Goal: Task Accomplishment & Management: Manage account settings

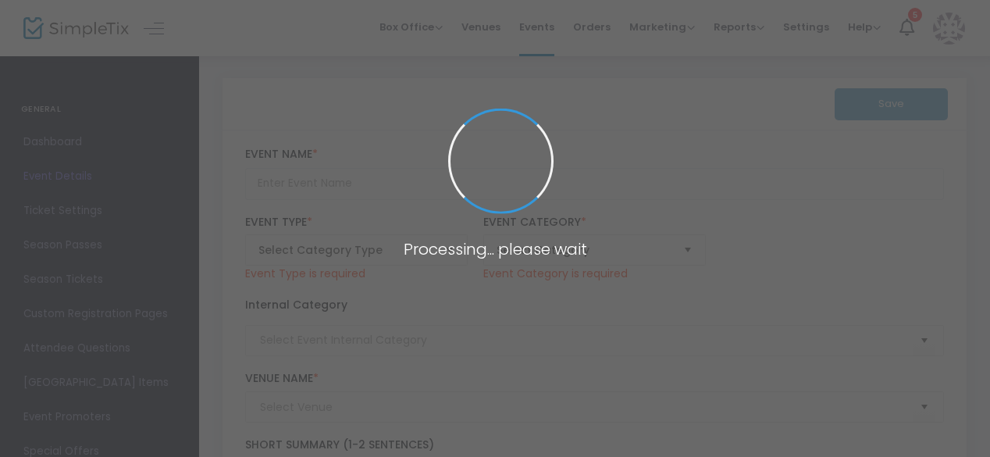
type input "1320 Fathers Day [MEDICAL_DATA] - ( extended)"
type textarea "Drag Racing"
checkbox input "true"
type input "BUY NOW"
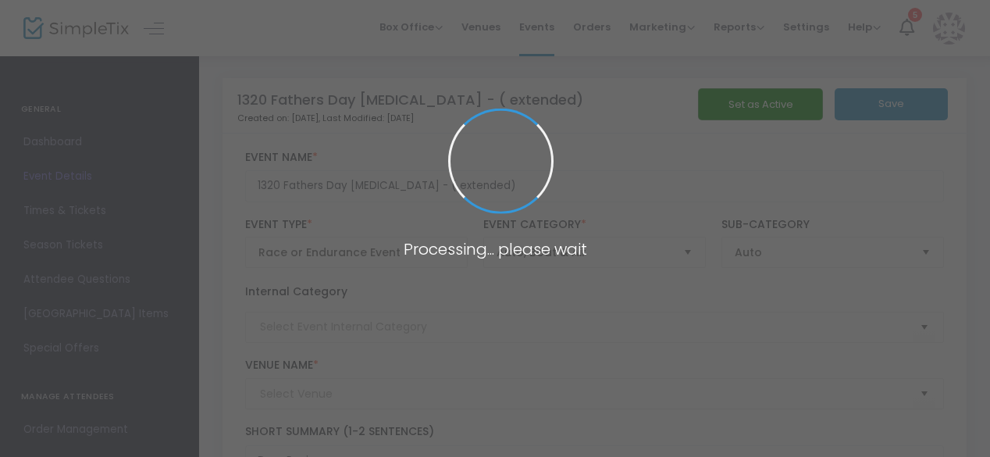
type input "Island Dragway"
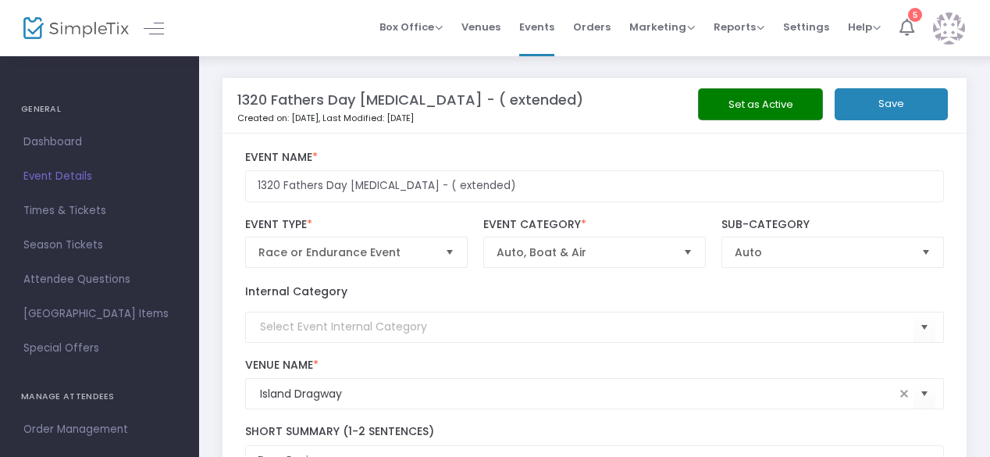
click at [908, 32] on icon at bounding box center [906, 27] width 15 height 17
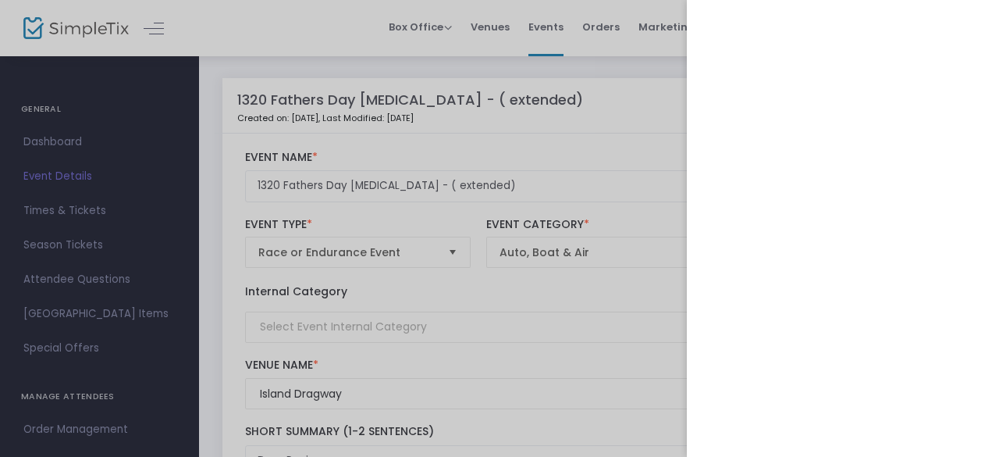
click at [80, 137] on div at bounding box center [499, 228] width 999 height 457
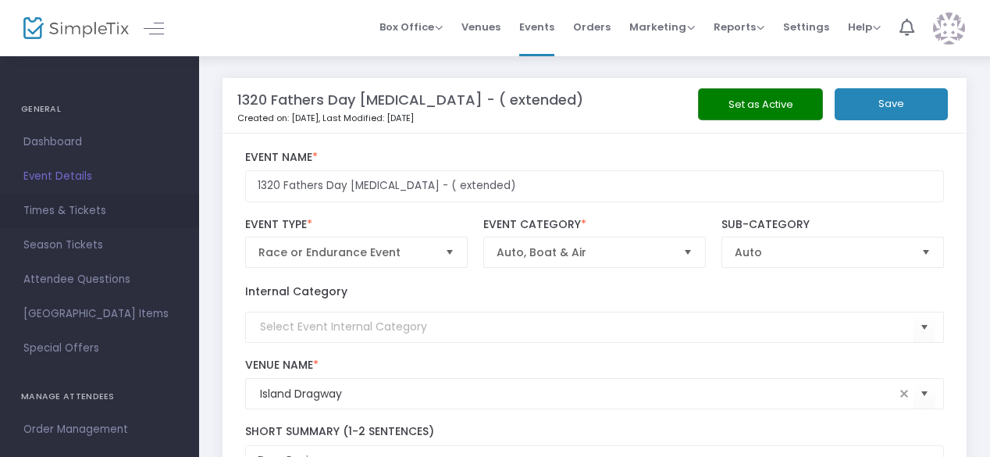
click at [92, 208] on span "Times & Tickets" at bounding box center [99, 211] width 152 height 20
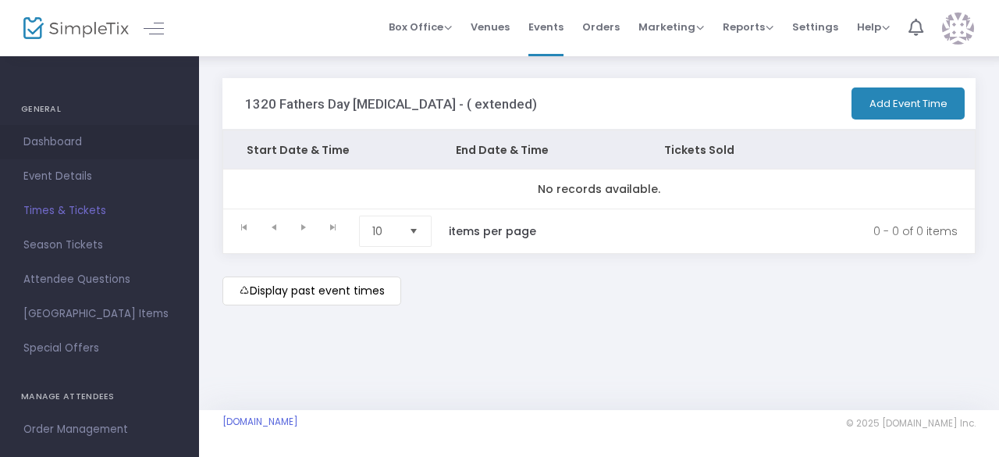
click at [58, 140] on span "Dashboard" at bounding box center [99, 142] width 152 height 20
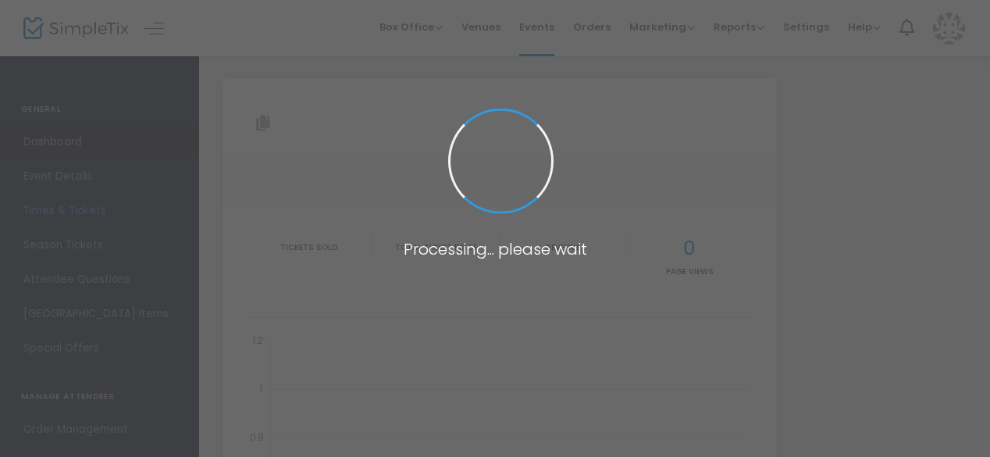
type input "[URL][DOMAIN_NAME][MEDICAL_DATA]"
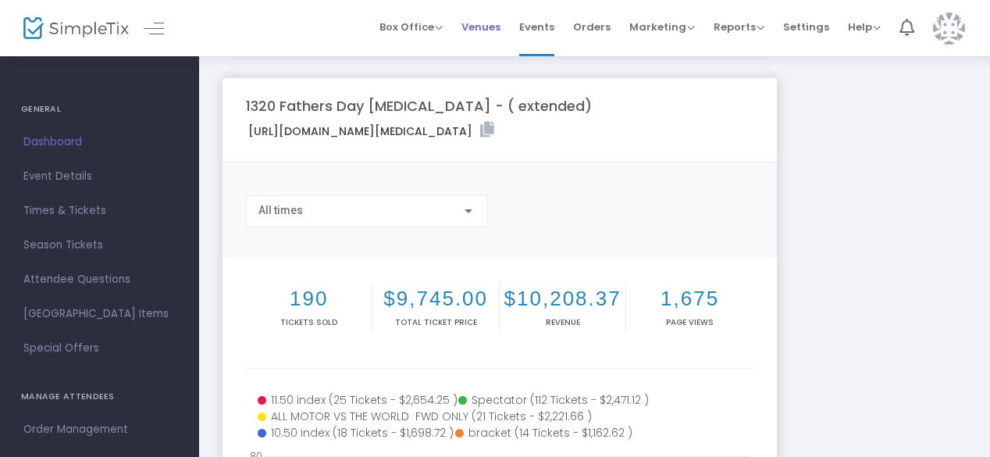
click at [495, 27] on span "Venues" at bounding box center [480, 27] width 39 height 40
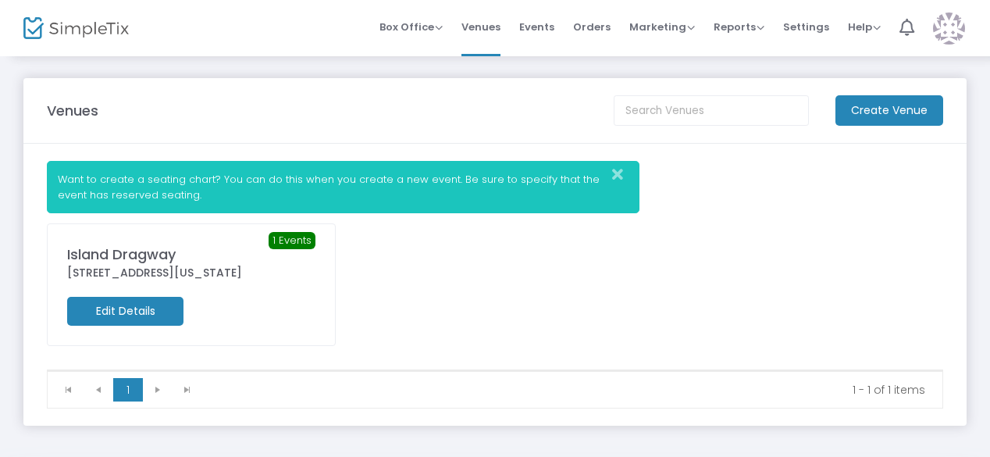
click at [195, 259] on div "Island Dragway" at bounding box center [191, 254] width 248 height 21
click at [166, 315] on m-button "Edit Details" at bounding box center [125, 311] width 116 height 29
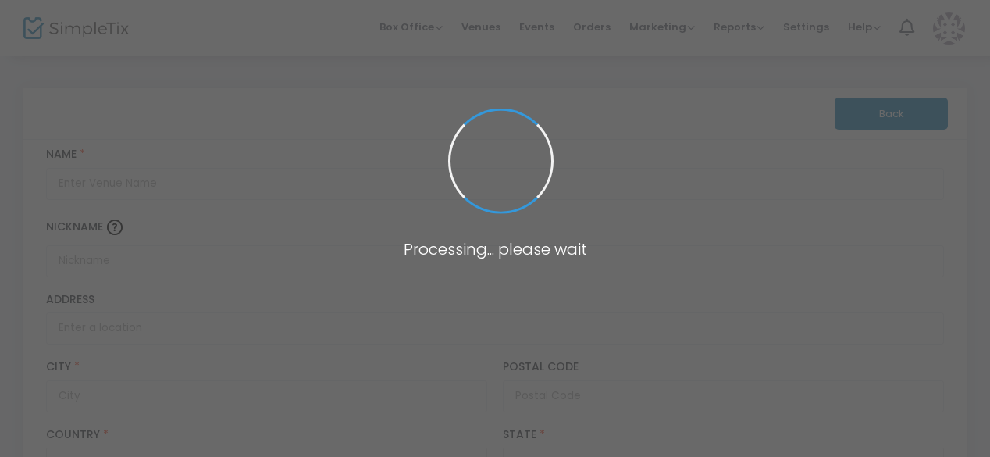
type input "[GEOGRAPHIC_DATA]"
type input "Island Dragway"
type input "[STREET_ADDRESS]"
type input "[GEOGRAPHIC_DATA]"
type input "07838"
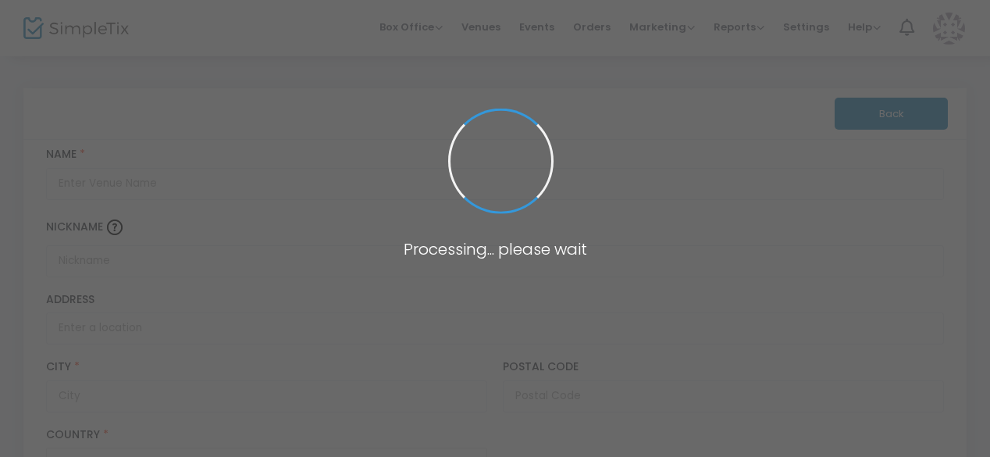
type input "[GEOGRAPHIC_DATA]"
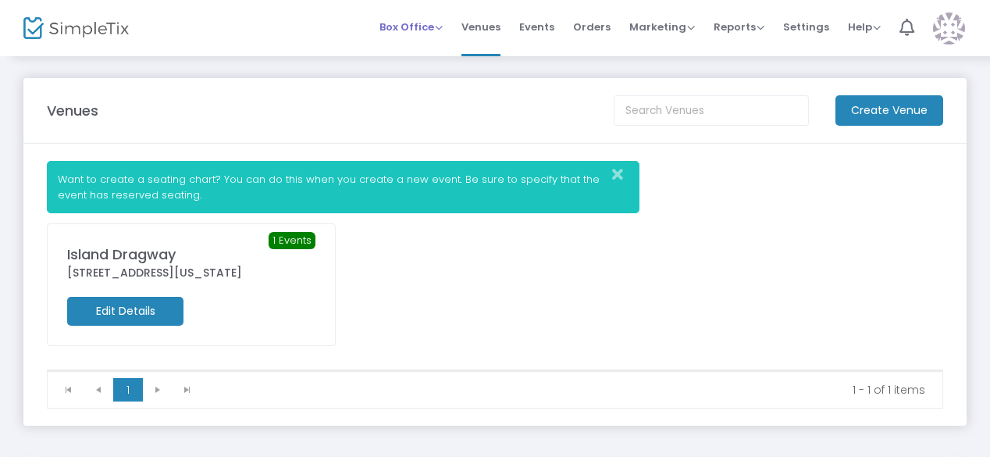
click at [431, 34] on span "Box Office" at bounding box center [410, 27] width 63 height 15
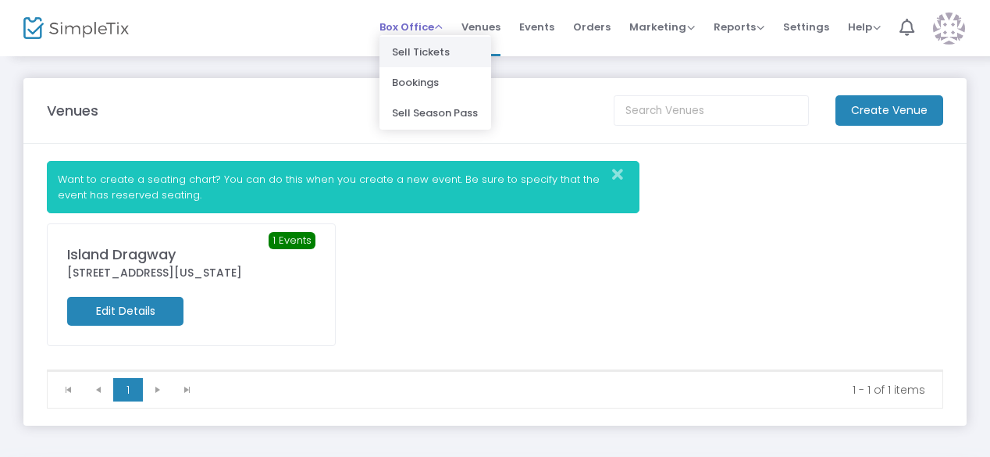
click at [429, 52] on li "Sell Tickets" at bounding box center [435, 52] width 112 height 30
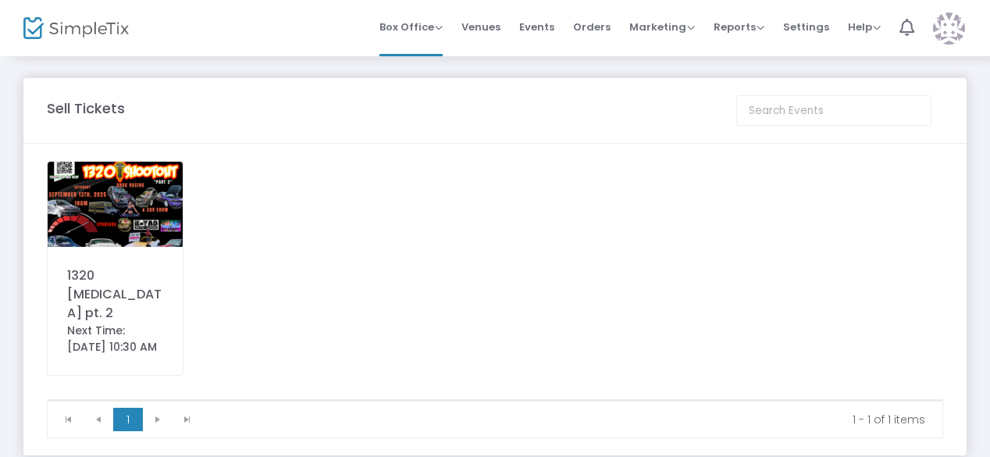
click at [134, 215] on img at bounding box center [115, 204] width 135 height 85
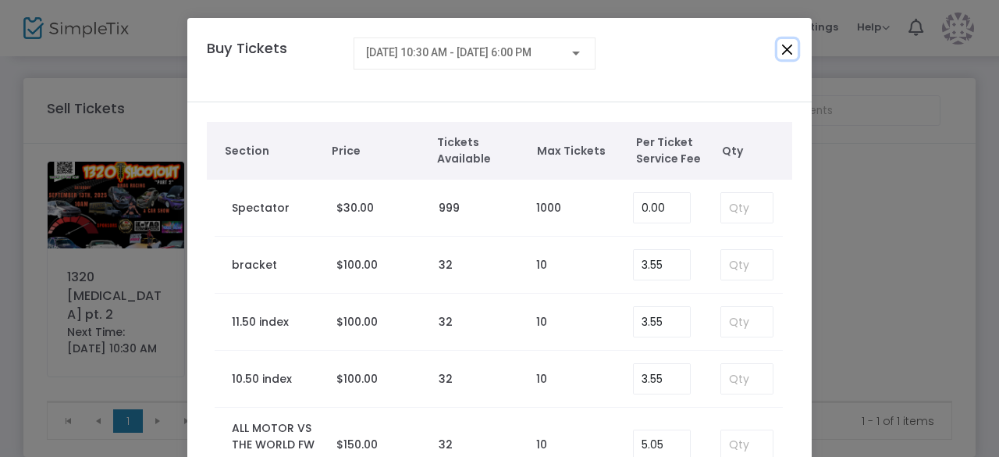
click at [785, 51] on button "Close" at bounding box center [788, 49] width 20 height 20
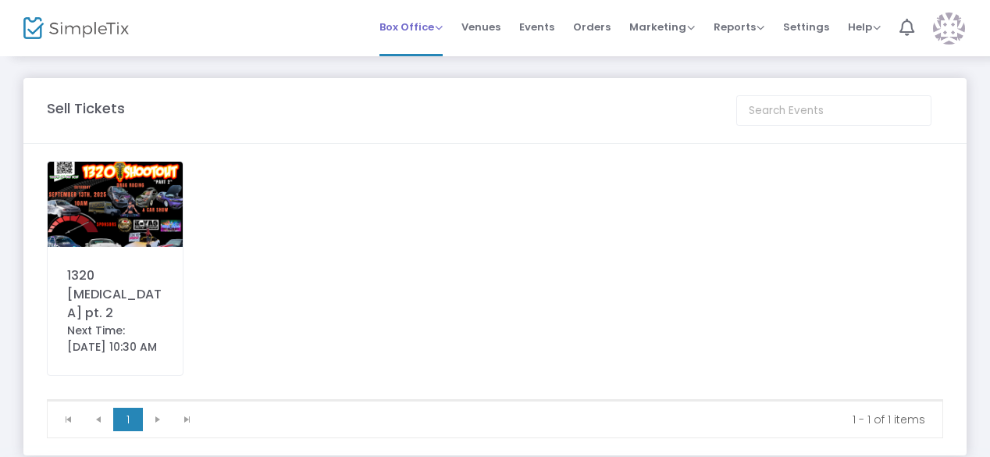
click at [435, 29] on span "Box Office" at bounding box center [410, 27] width 63 height 15
click at [420, 87] on li "Bookings" at bounding box center [435, 82] width 112 height 30
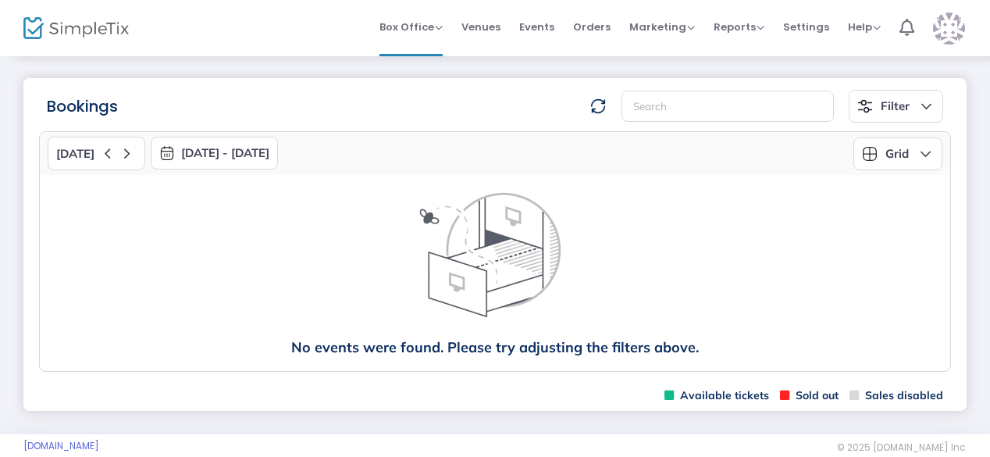
click at [47, 20] on img at bounding box center [75, 28] width 105 height 23
